Goal: Task Accomplishment & Management: Complete application form

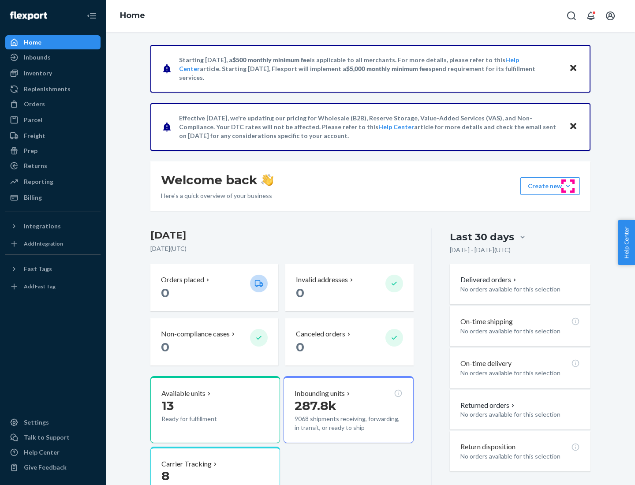
click at [568, 186] on button "Create new Create new inbound Create new order Create new product" at bounding box center [550, 186] width 60 height 18
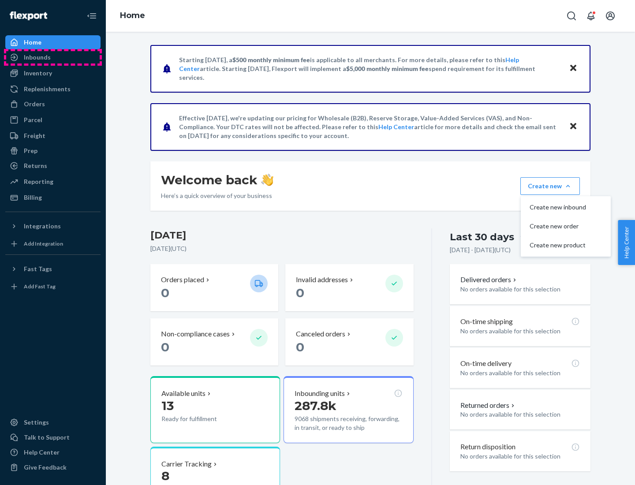
click at [53, 57] on div "Inbounds" at bounding box center [52, 57] width 93 height 12
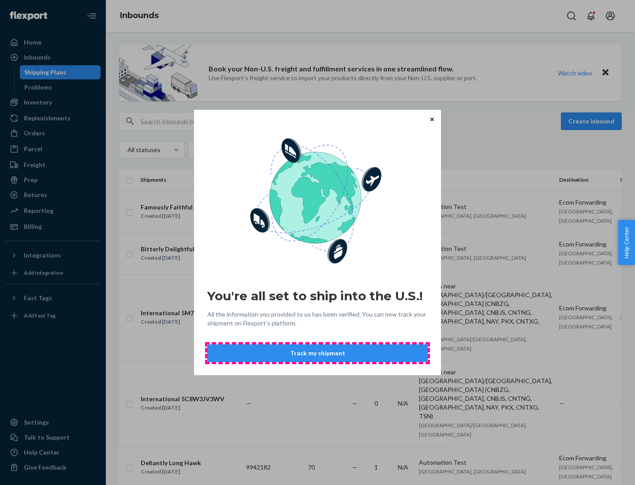
click at [318, 353] on button "Track my shipment" at bounding box center [317, 353] width 220 height 18
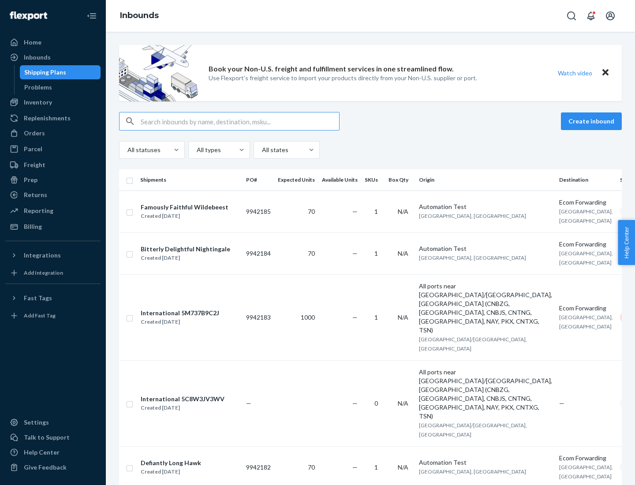
click at [593, 121] on button "Create inbound" at bounding box center [591, 121] width 61 height 18
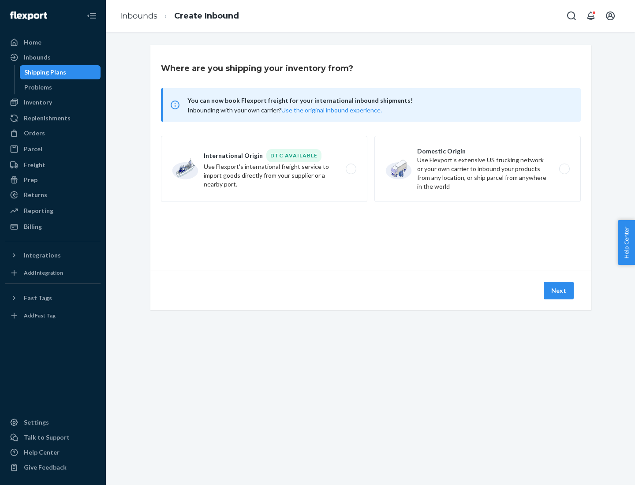
click at [264, 169] on label "International Origin DTC Available Use Flexport's international freight service…" at bounding box center [264, 169] width 206 height 66
click at [351, 169] on input "International Origin DTC Available Use Flexport's international freight service…" at bounding box center [354, 169] width 6 height 6
radio input "true"
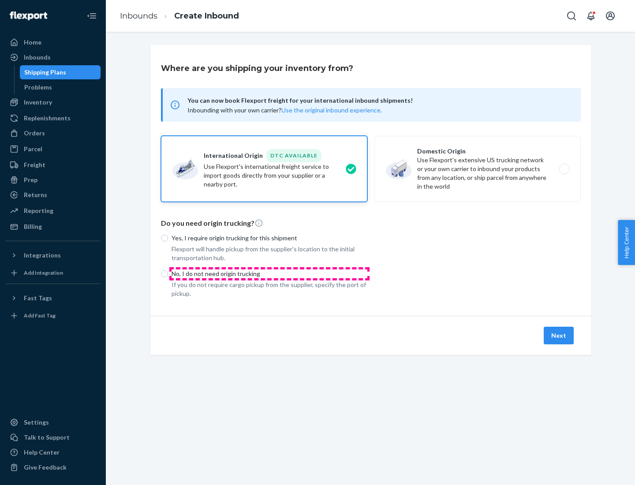
click at [269, 273] on p "No, I do not need origin trucking" at bounding box center [270, 273] width 196 height 9
click at [168, 273] on input "No, I do not need origin trucking" at bounding box center [164, 273] width 7 height 7
radio input "true"
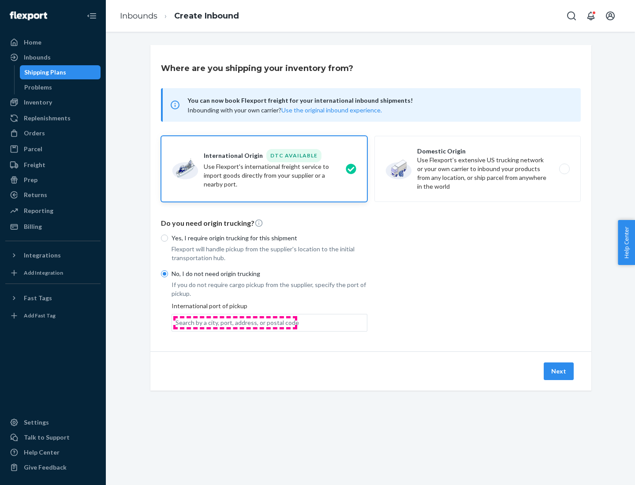
click at [235, 322] on div "Search by a city, port, address, or postal code" at bounding box center [237, 322] width 123 height 9
click at [176, 322] on input "Search by a city, port, address, or postal code" at bounding box center [176, 322] width 1 height 9
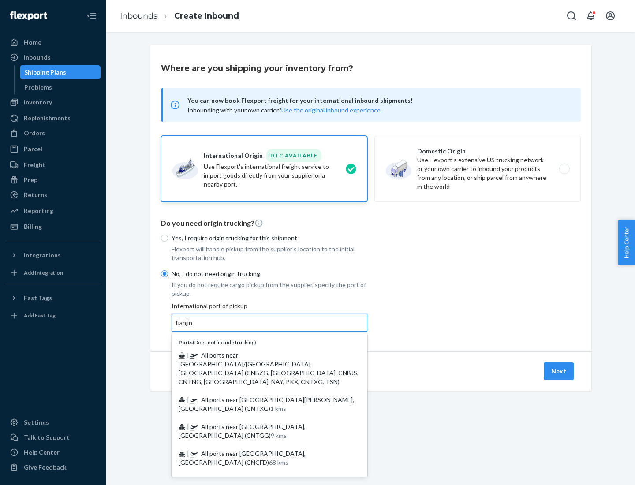
click at [261, 355] on span "| All ports near [GEOGRAPHIC_DATA]/[GEOGRAPHIC_DATA], [GEOGRAPHIC_DATA] (CNBZG,…" at bounding box center [269, 368] width 180 height 34
click at [194, 327] on input "tianjin" at bounding box center [185, 322] width 18 height 9
type input "All ports near [GEOGRAPHIC_DATA]/[GEOGRAPHIC_DATA], [GEOGRAPHIC_DATA] (CNBZG, […"
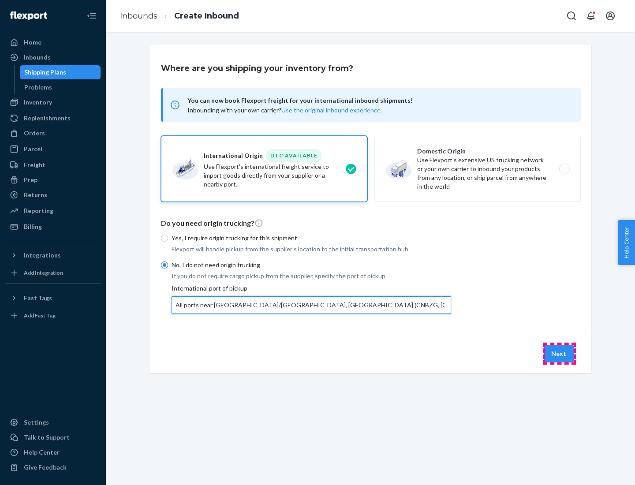
click at [559, 353] on button "Next" at bounding box center [559, 354] width 30 height 18
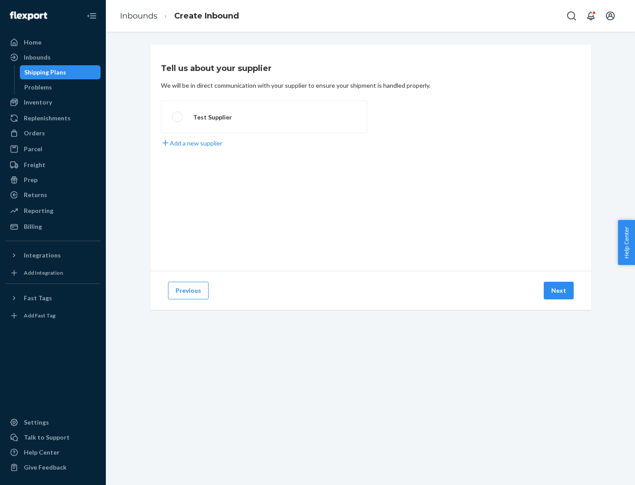
click at [264, 117] on label "Test Supplier" at bounding box center [264, 117] width 206 height 33
click at [178, 117] on input "Test Supplier" at bounding box center [175, 117] width 6 height 6
radio input "true"
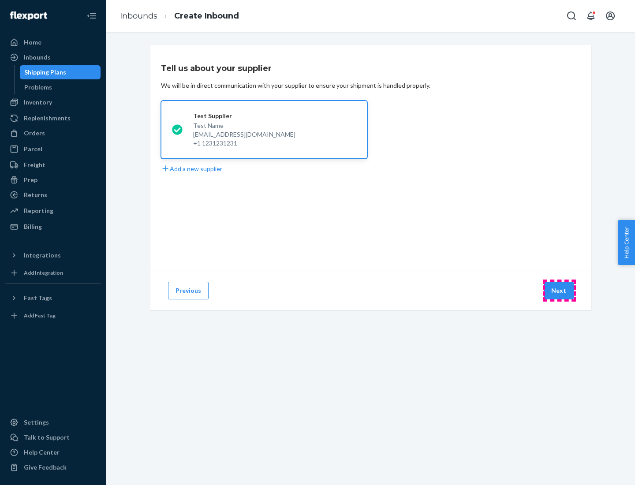
click at [559, 291] on button "Next" at bounding box center [559, 291] width 30 height 18
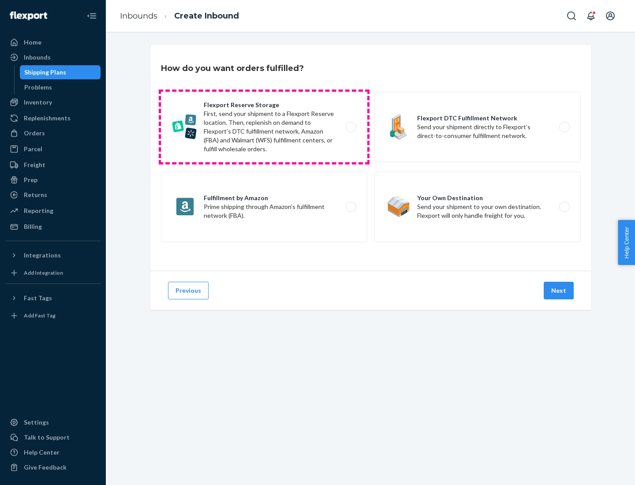
click at [264, 127] on label "Flexport Reserve Storage First, send your shipment to a Flexport Reserve locati…" at bounding box center [264, 127] width 206 height 71
click at [351, 127] on input "Flexport Reserve Storage First, send your shipment to a Flexport Reserve locati…" at bounding box center [354, 127] width 6 height 6
radio input "true"
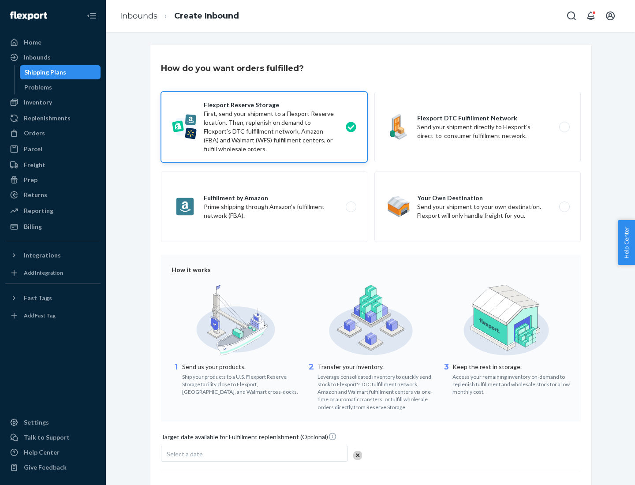
scroll to position [72, 0]
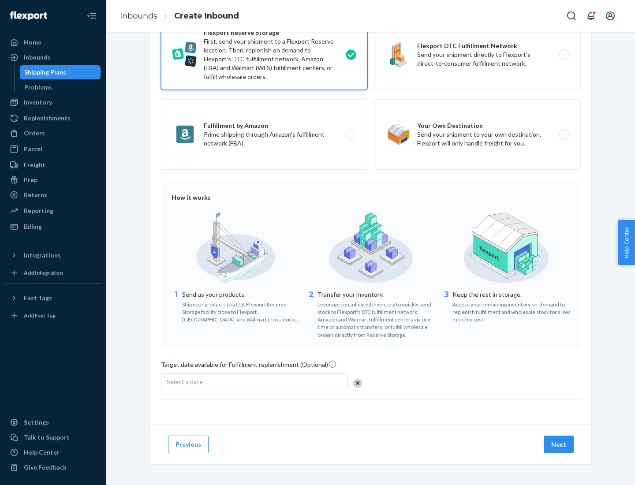
click at [559, 444] on button "Next" at bounding box center [559, 445] width 30 height 18
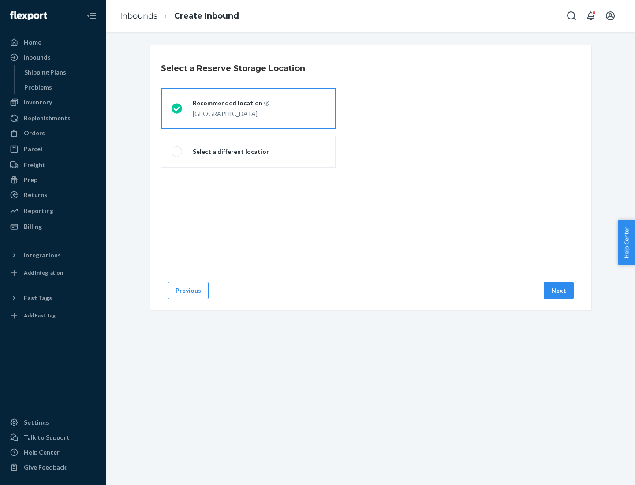
click at [248, 108] on div "[GEOGRAPHIC_DATA]" at bounding box center [231, 113] width 77 height 11
click at [177, 108] on input "Recommended location [GEOGRAPHIC_DATA]" at bounding box center [175, 109] width 6 height 6
click at [559, 291] on button "Next" at bounding box center [559, 291] width 30 height 18
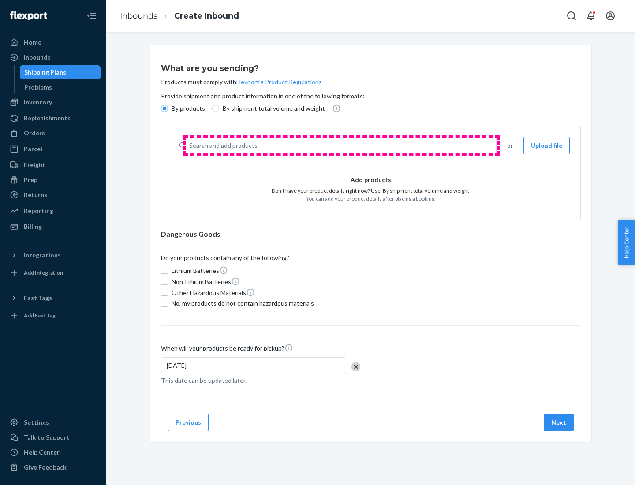
click at [341, 146] on div "Search and add products" at bounding box center [341, 146] width 310 height 16
click at [190, 146] on input "Search and add products" at bounding box center [189, 145] width 1 height 9
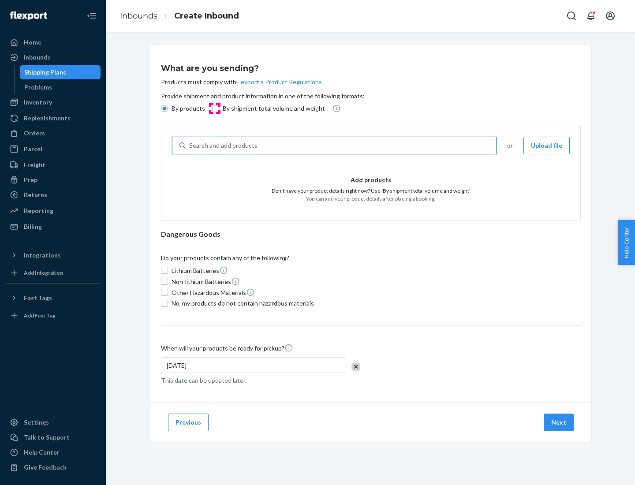
click at [214, 108] on input "By shipment total volume and weight" at bounding box center [215, 108] width 7 height 7
radio input "true"
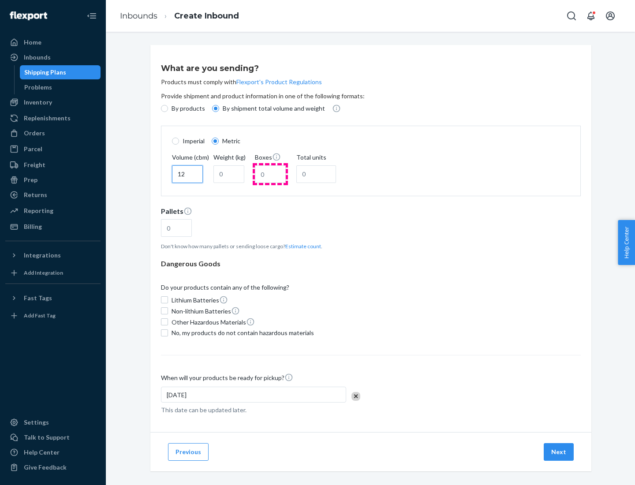
type input "12"
type input "22"
type input "222"
type input "121"
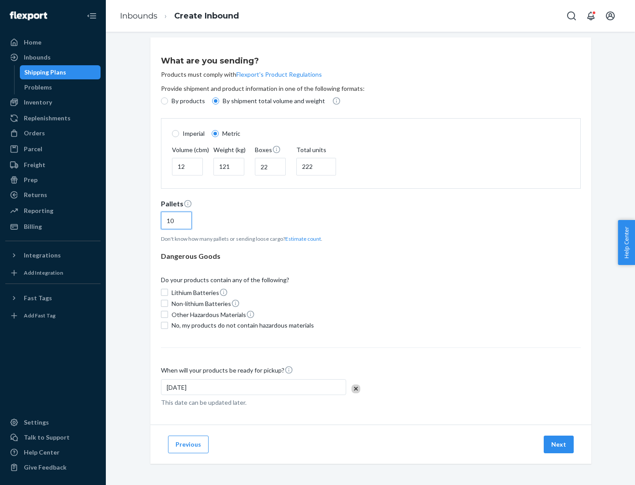
type input "10"
click at [241, 325] on span "No, my products do not contain hazardous materials" at bounding box center [243, 325] width 142 height 9
click at [168, 325] on input "No, my products do not contain hazardous materials" at bounding box center [164, 325] width 7 height 7
checkbox input "true"
click at [559, 444] on button "Next" at bounding box center [559, 445] width 30 height 18
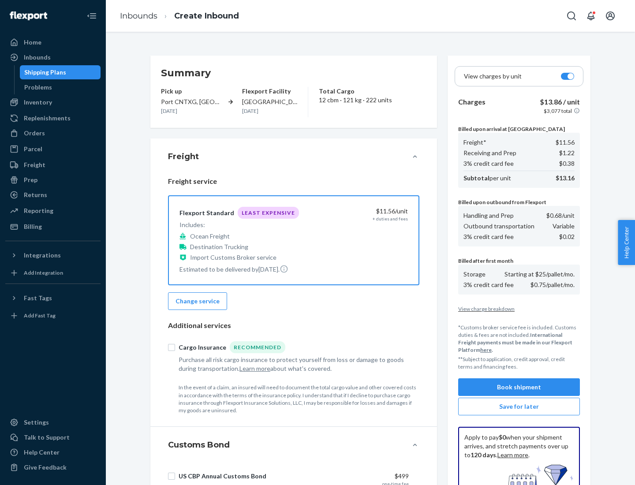
scroll to position [129, 0]
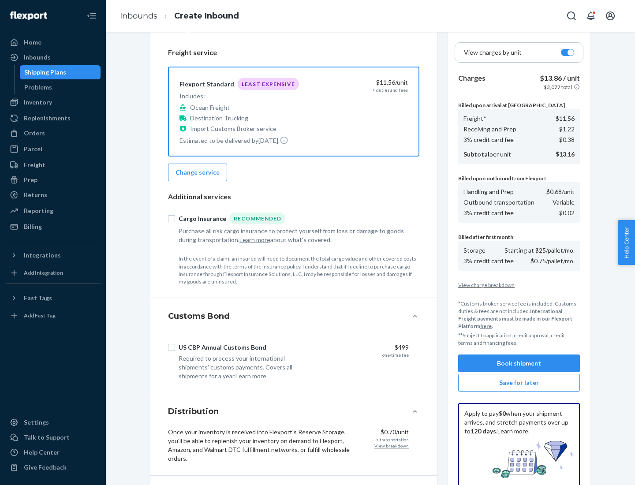
click at [519, 363] on button "Book shipment" at bounding box center [519, 364] width 122 height 18
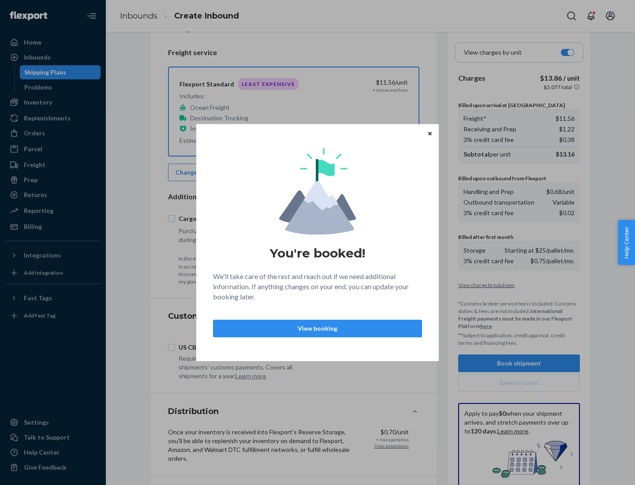
click at [318, 328] on p "View booking" at bounding box center [317, 328] width 194 height 9
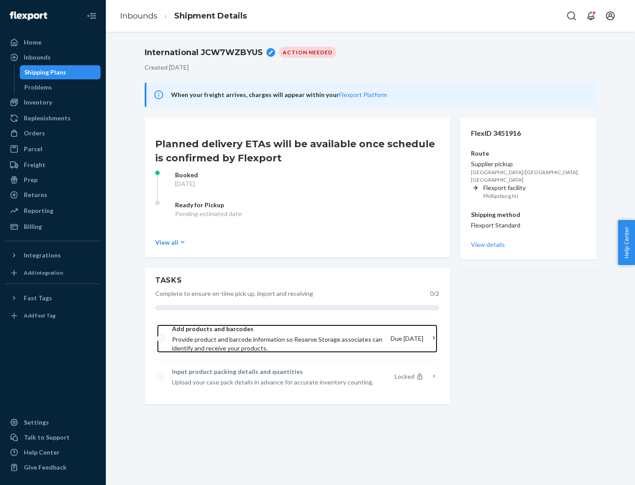
click at [279, 339] on span "Provide product and barcode information so Reserve Storage associates can ident…" at bounding box center [278, 344] width 212 height 18
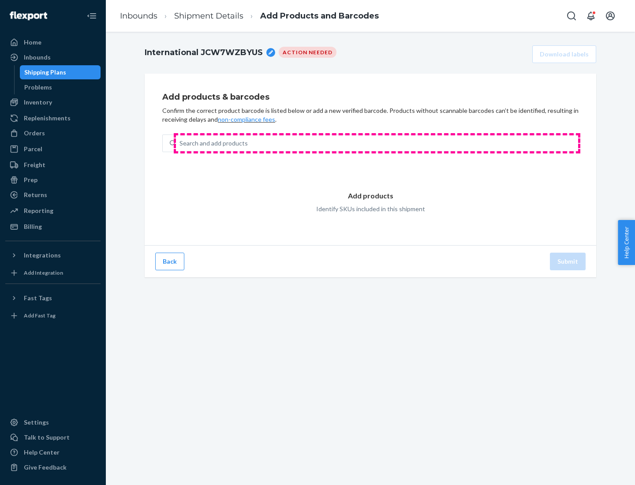
click at [377, 143] on div "Search and add products" at bounding box center [377, 143] width 402 height 16
click at [180, 143] on input "Search and add products" at bounding box center [179, 143] width 1 height 9
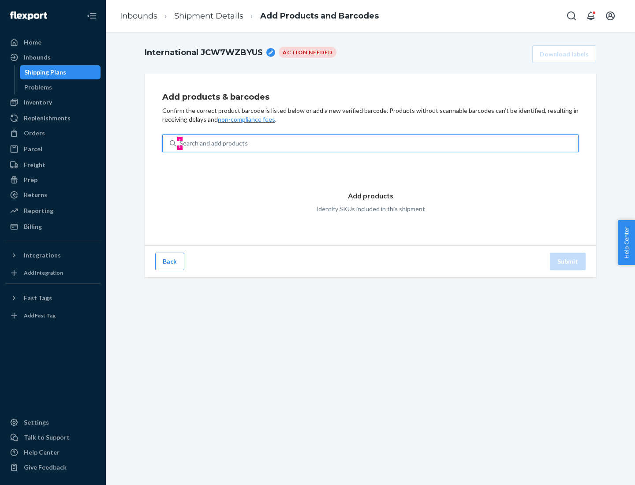
type input "test"
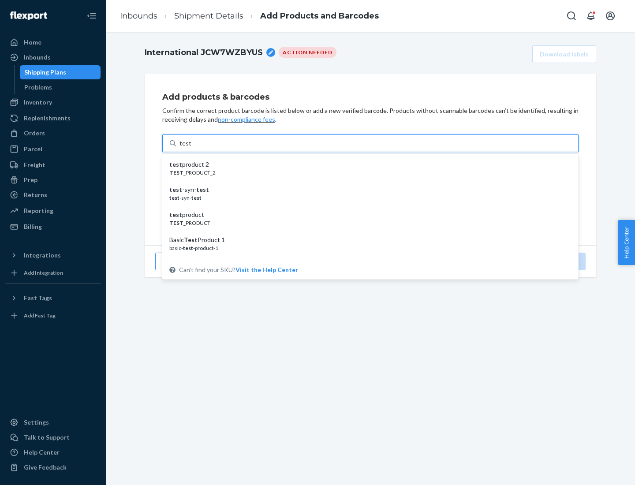
scroll to position [33, 0]
click at [367, 207] on div "Basic Test Product 1" at bounding box center [366, 206] width 395 height 9
click at [191, 148] on input "test" at bounding box center [184, 143] width 11 height 9
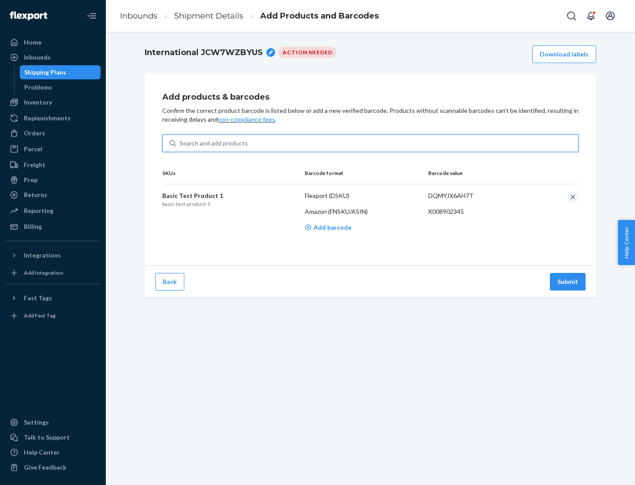
click at [568, 281] on button "Submit" at bounding box center [568, 282] width 36 height 18
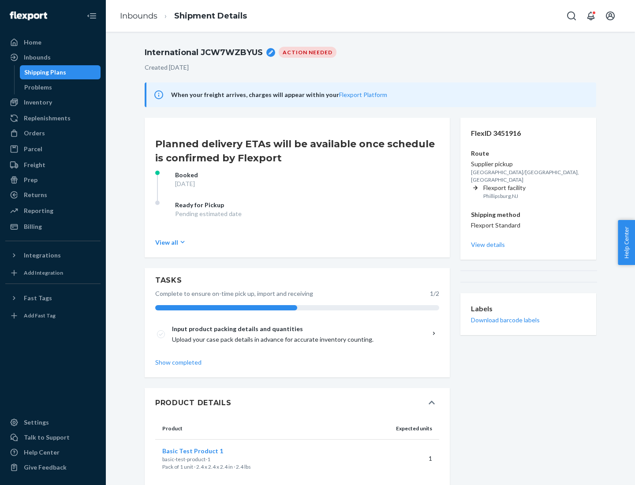
scroll to position [15, 0]
